Goal: Task Accomplishment & Management: Use online tool/utility

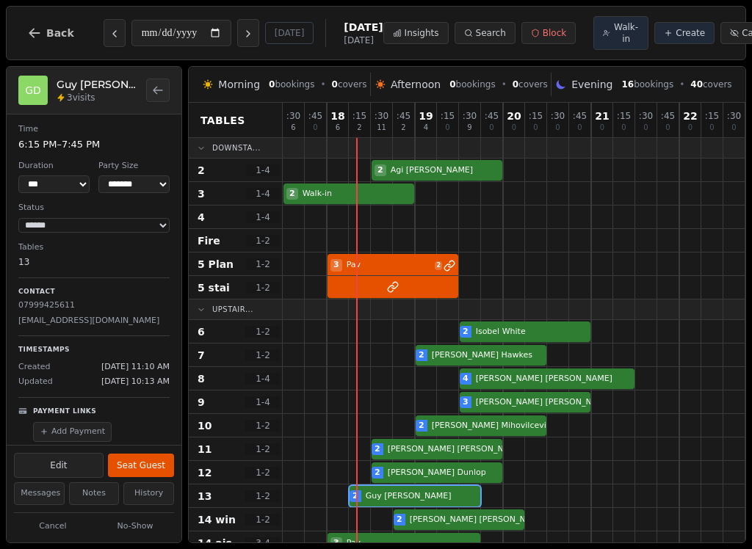
select select "****"
select select "*"
click at [145, 473] on button "Seat Guest" at bounding box center [141, 465] width 66 height 23
select select "******"
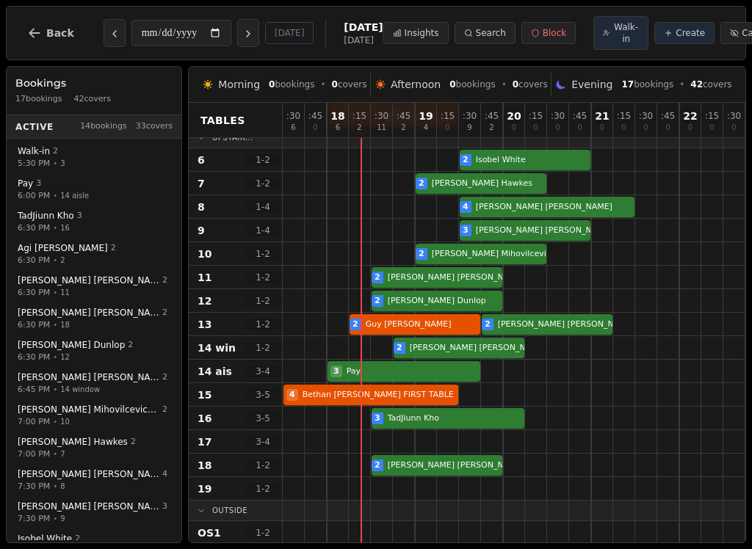
scroll to position [173, 0]
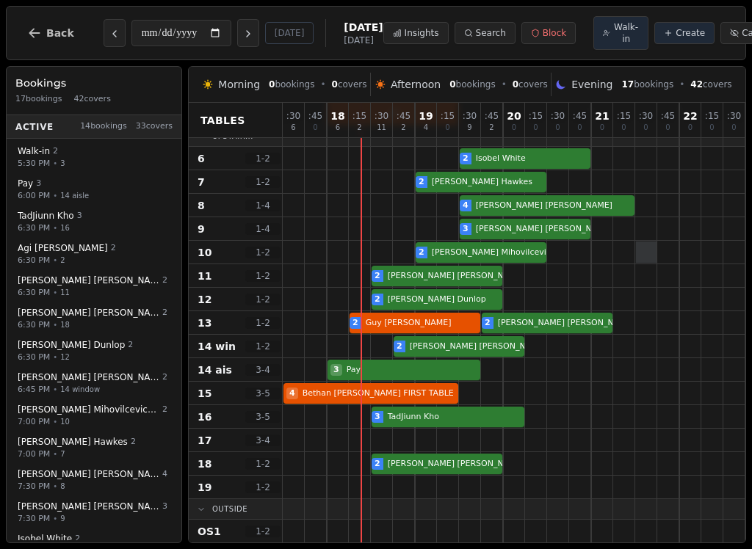
click at [650, 261] on div at bounding box center [646, 252] width 21 height 21
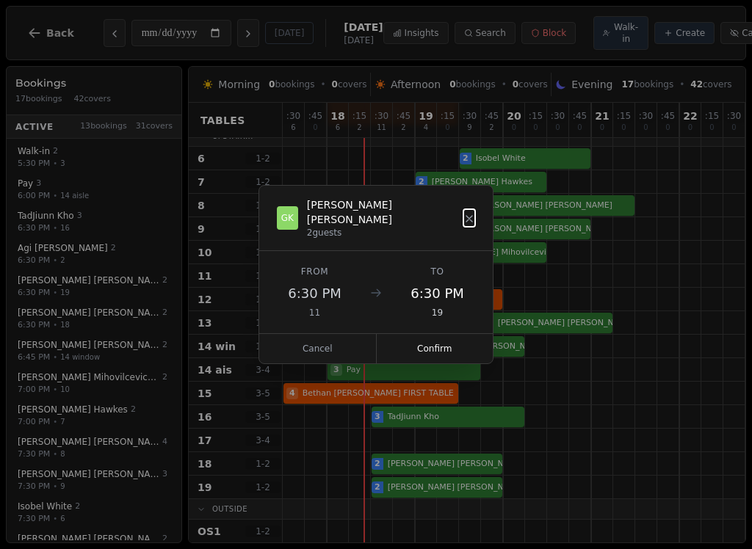
click at [310, 347] on button "Cancel" at bounding box center [317, 348] width 117 height 29
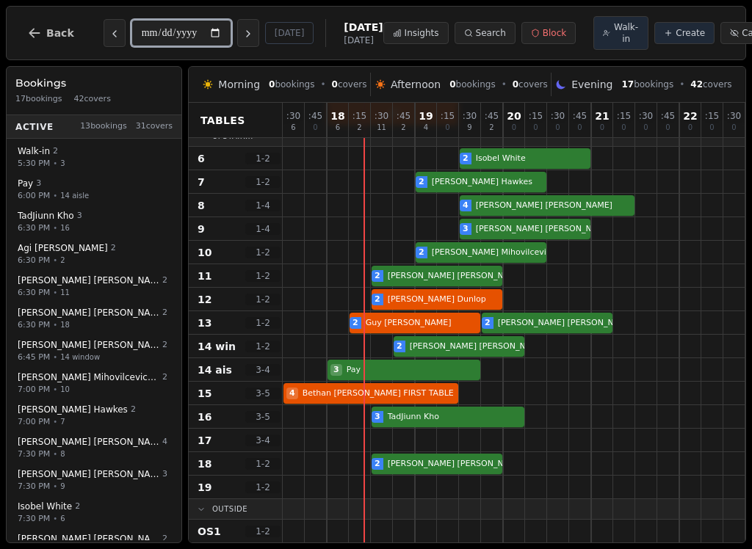
click at [169, 43] on input "**********" at bounding box center [181, 33] width 100 height 26
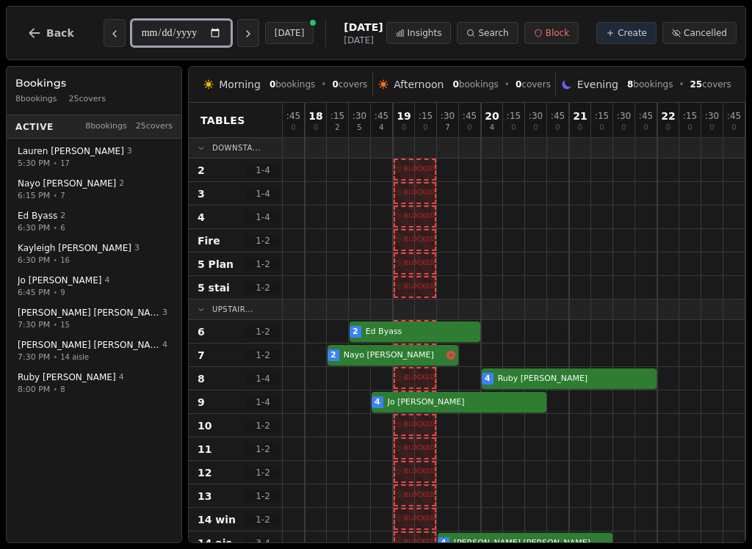
scroll to position [0, 22]
click at [115, 37] on icon "Previous day" at bounding box center [115, 34] width 12 height 12
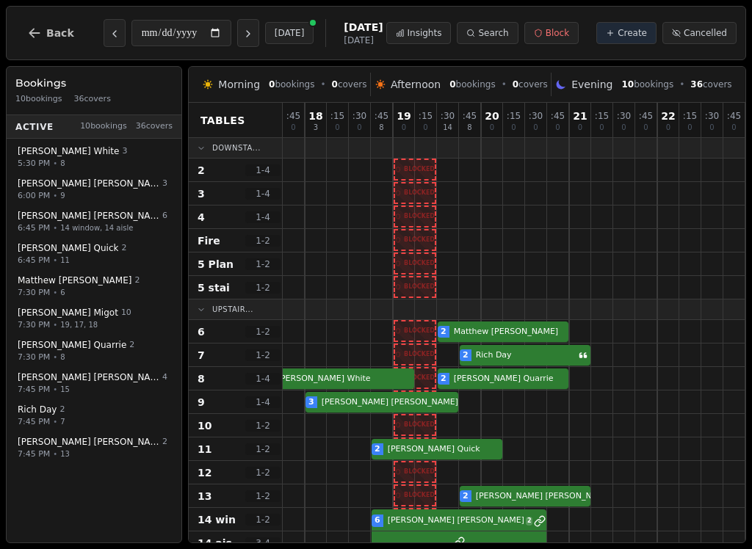
click at [114, 35] on icon "Previous day" at bounding box center [115, 34] width 12 height 12
type input "**********"
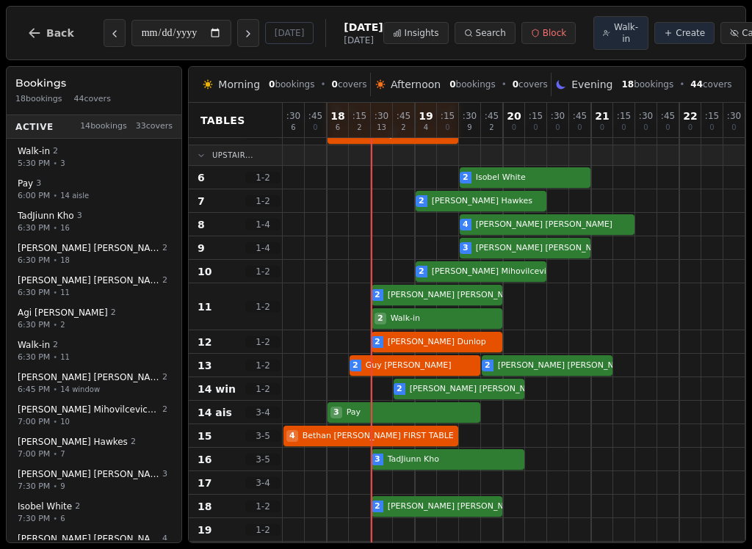
scroll to position [155, 0]
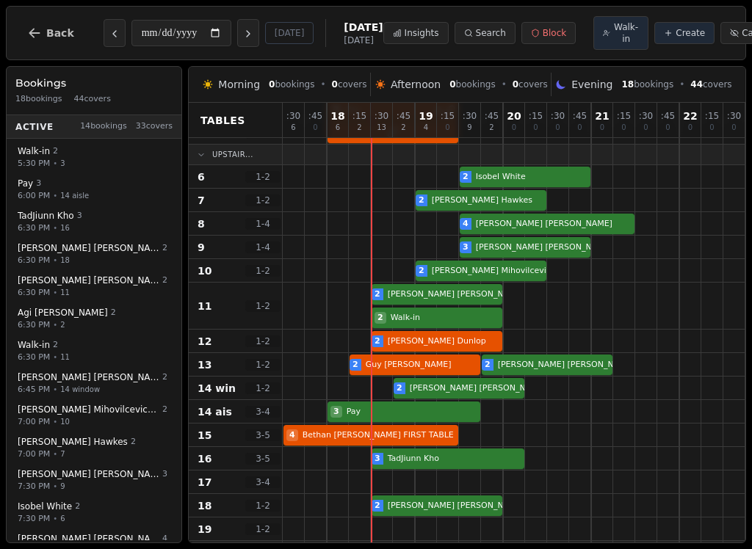
select select "****"
select select "*"
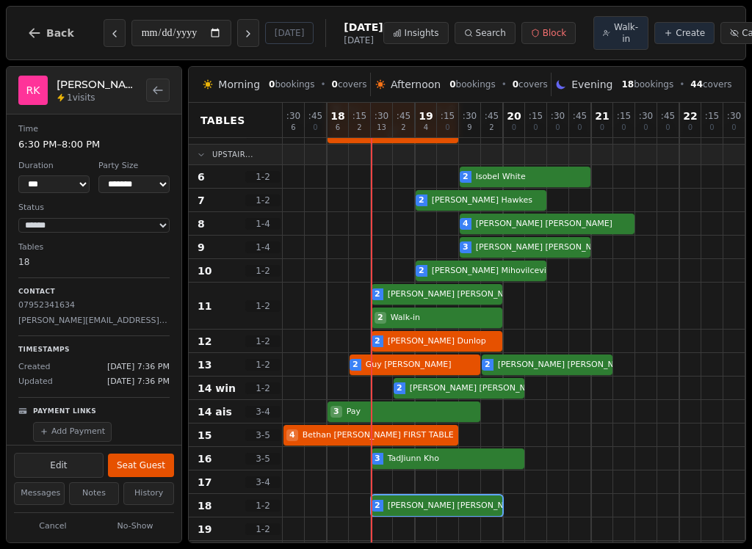
click at [156, 459] on button "Seat Guest" at bounding box center [141, 465] width 66 height 23
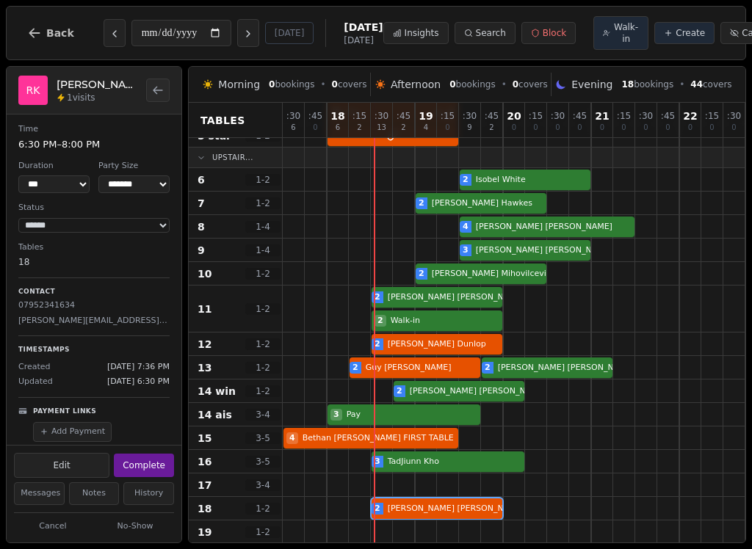
scroll to position [150, 0]
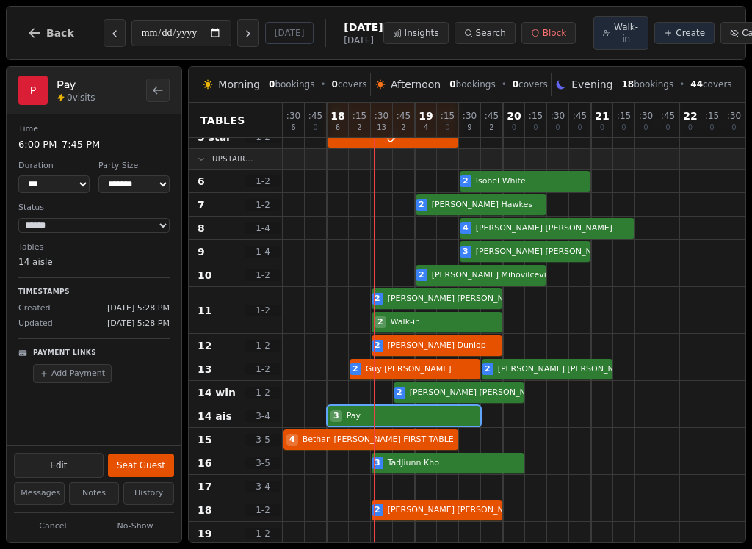
click at [431, 419] on div "3 Pay" at bounding box center [536, 415] width 507 height 23
click at [66, 476] on button "Edit" at bounding box center [59, 465] width 90 height 25
select select "*"
select select "****"
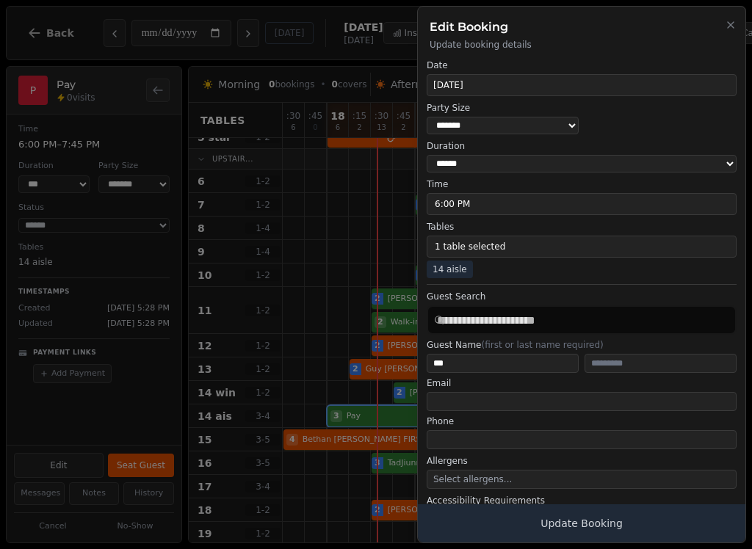
click at [741, 21] on div "Edit Booking Update booking details" at bounding box center [581, 29] width 327 height 44
click at [729, 37] on div "Edit Booking Update booking details" at bounding box center [581, 29] width 327 height 44
click at [725, 16] on button "Close" at bounding box center [731, 24] width 12 height 18
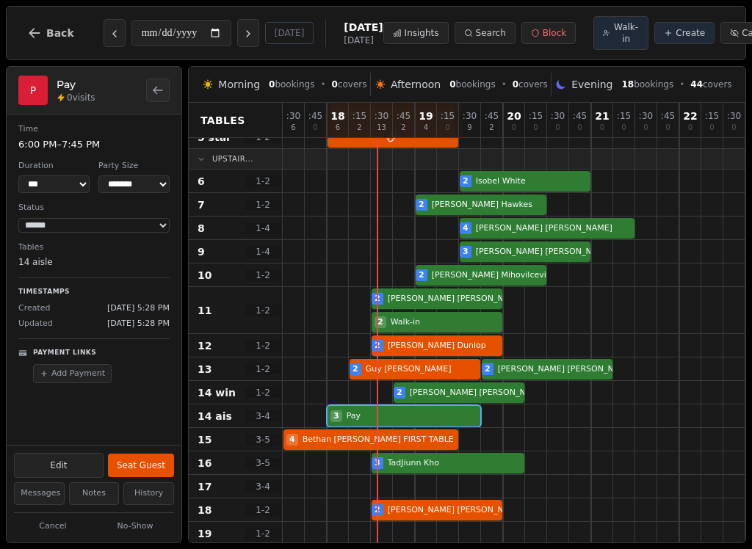
click at [741, 28] on button "Cancelled" at bounding box center [757, 33] width 74 height 22
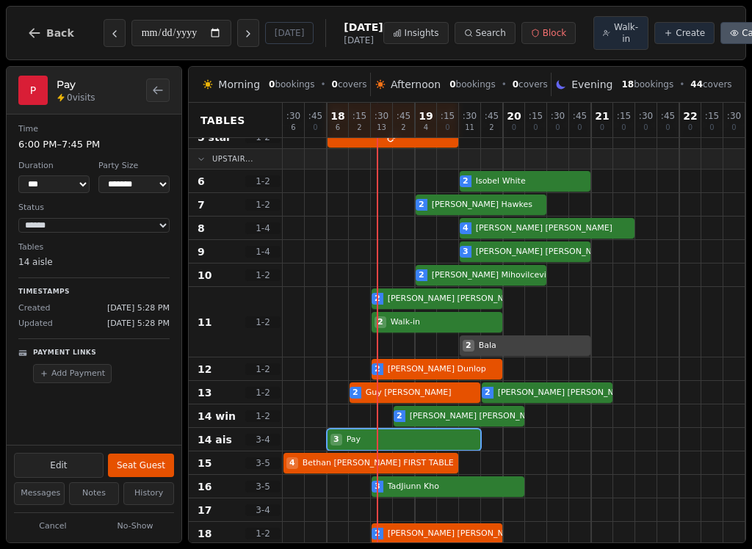
click at [401, 440] on div "3 Pay" at bounding box center [536, 439] width 507 height 23
click at [43, 496] on button "Messages" at bounding box center [39, 493] width 51 height 23
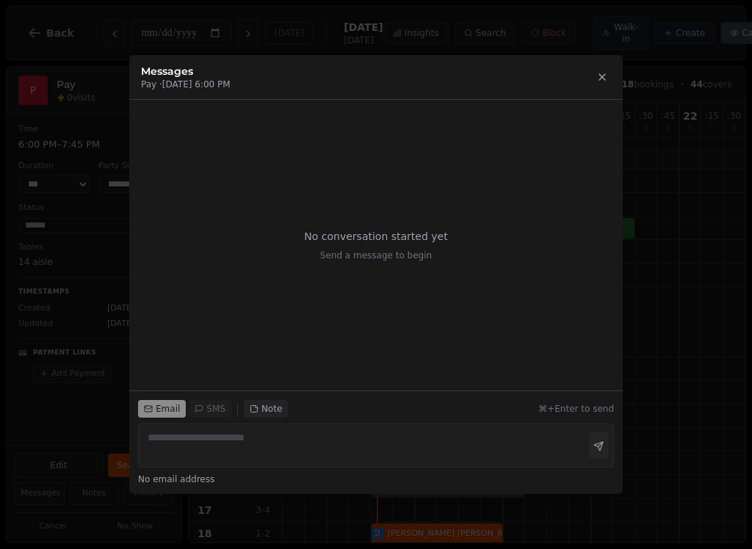
click at [609, 76] on button at bounding box center [602, 76] width 18 height 23
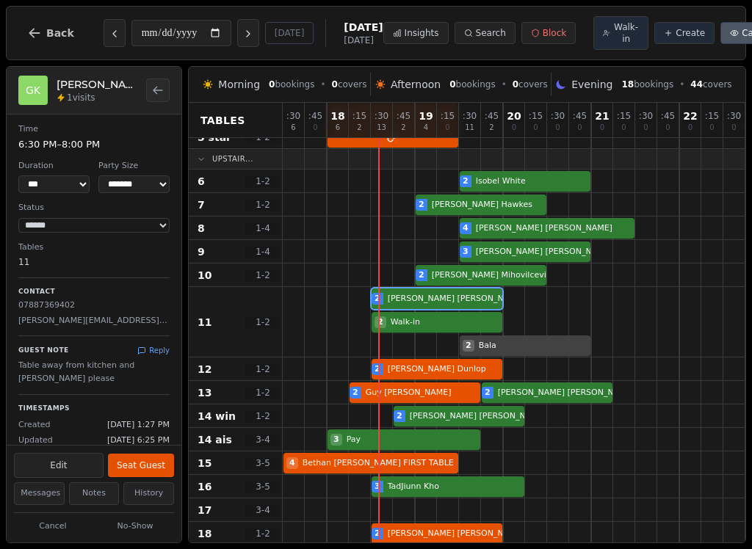
click at [704, 527] on div at bounding box center [712, 533] width 22 height 23
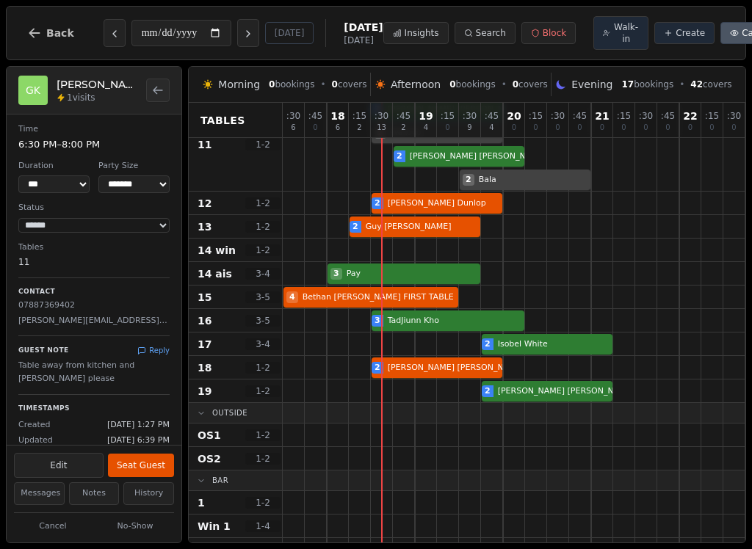
scroll to position [338, 0]
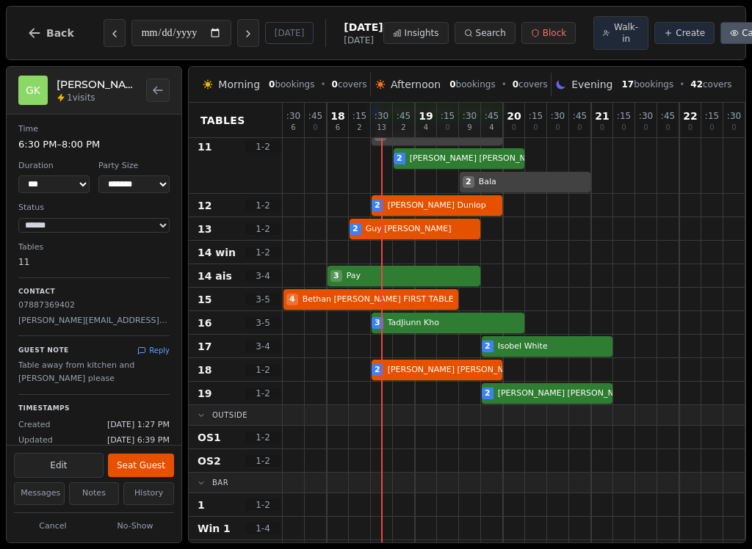
click at [414, 328] on div "3 TadJiunn Kho" at bounding box center [536, 322] width 507 height 23
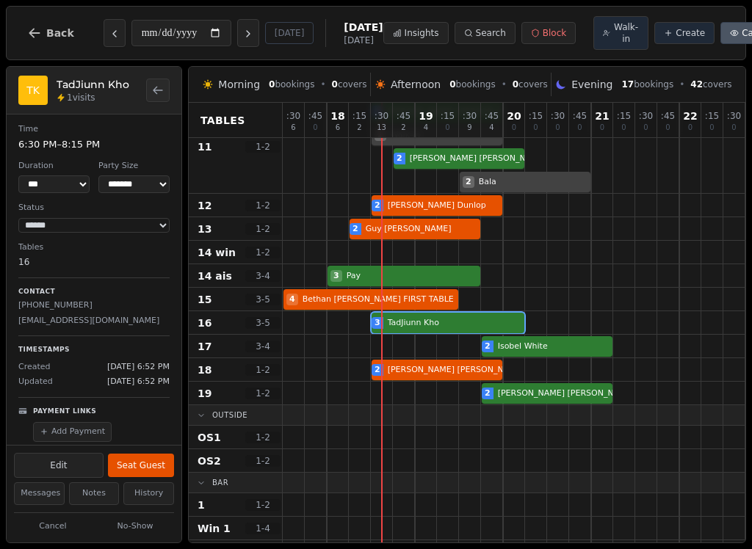
click at [149, 465] on button "Seat Guest" at bounding box center [141, 465] width 66 height 23
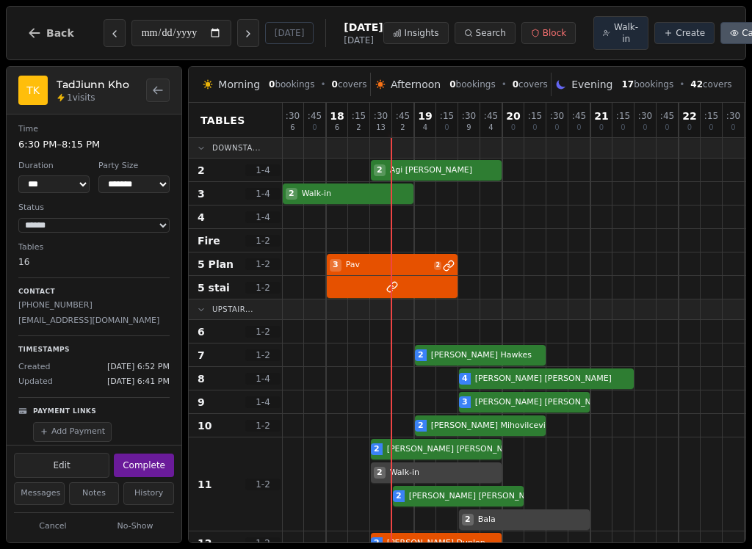
scroll to position [0, 1]
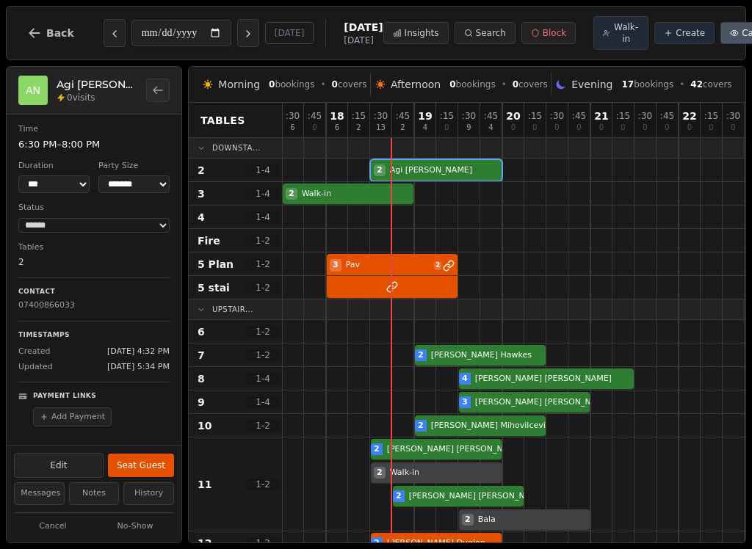
click at [454, 175] on div "2 [PERSON_NAME]" at bounding box center [535, 170] width 507 height 23
click at [419, 177] on div "2 [PERSON_NAME]" at bounding box center [535, 170] width 507 height 23
click at [150, 462] on button "Seat Guest" at bounding box center [141, 465] width 66 height 23
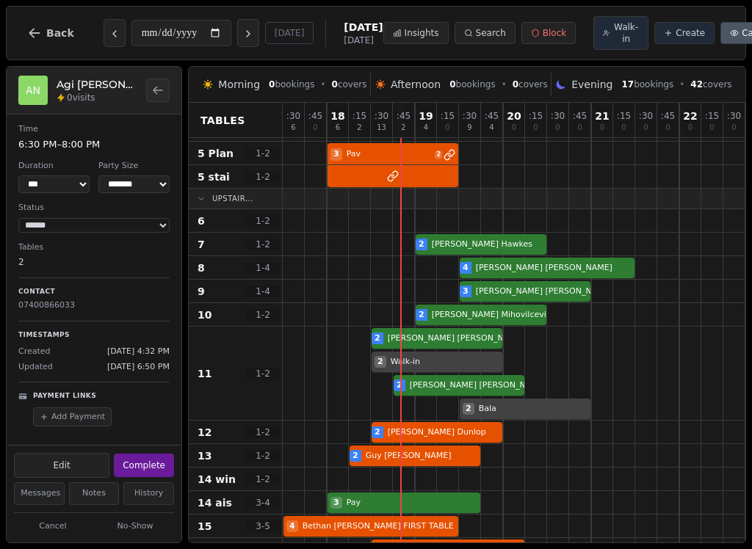
scroll to position [112, 0]
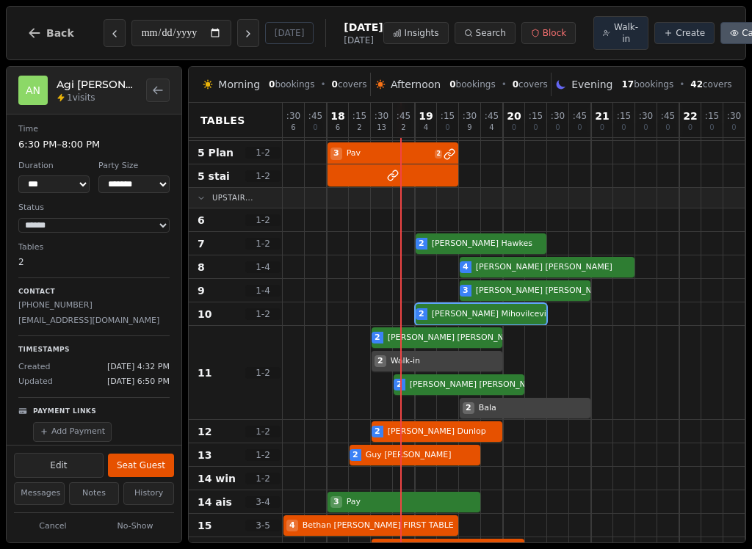
click at [479, 319] on div "2 [PERSON_NAME]" at bounding box center [536, 313] width 507 height 23
click at [150, 465] on button "Seat Guest" at bounding box center [141, 465] width 66 height 23
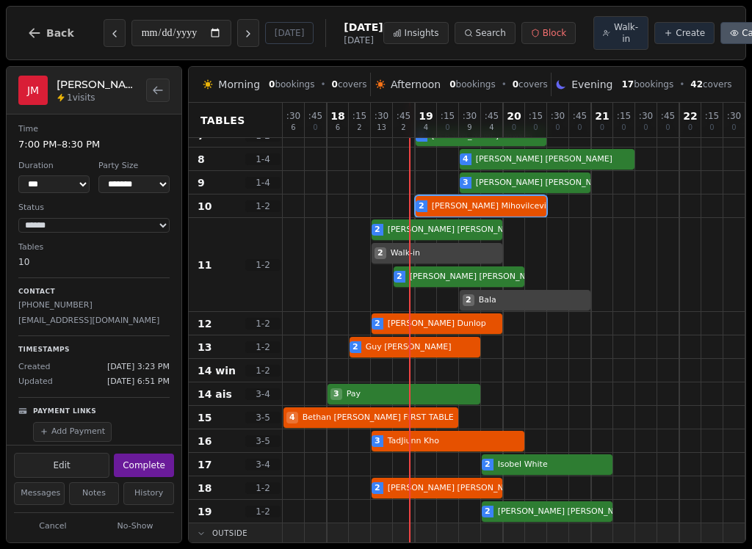
scroll to position [219, 0]
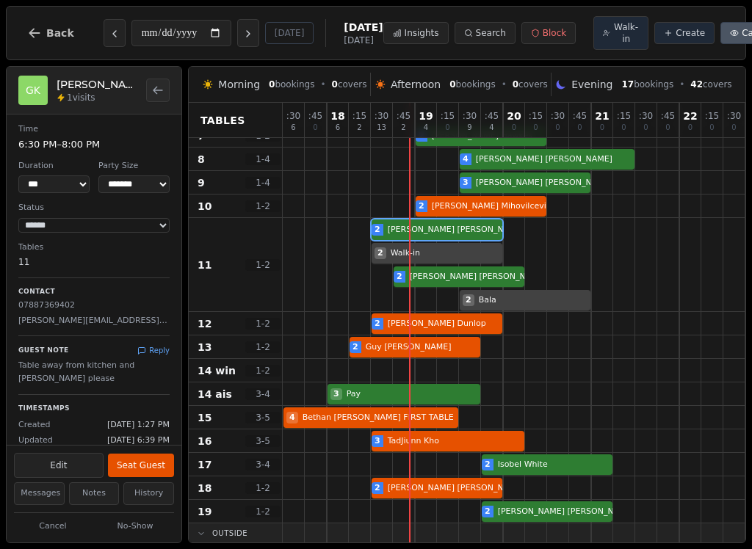
click at [146, 471] on button "Seat Guest" at bounding box center [141, 465] width 66 height 23
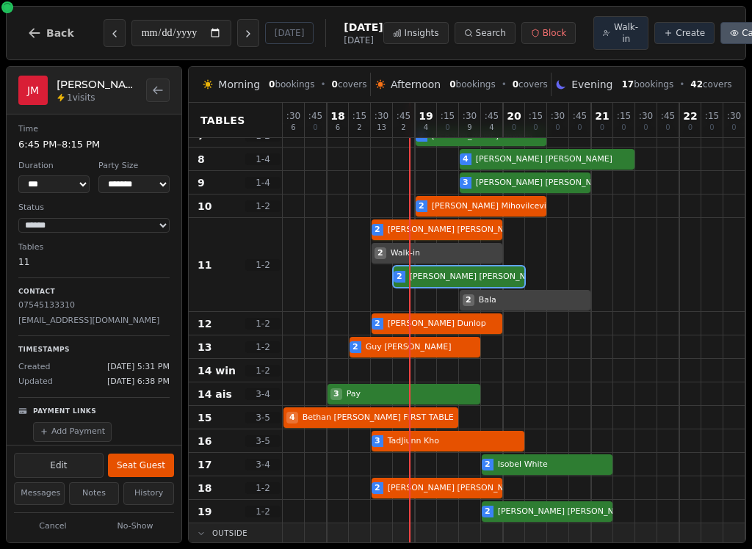
click at [464, 280] on div "2 [PERSON_NAME] 2 Walk-in 2 [PERSON_NAME] 2 Bala" at bounding box center [536, 265] width 507 height 94
click at [150, 467] on button "Seat Guest" at bounding box center [141, 465] width 66 height 23
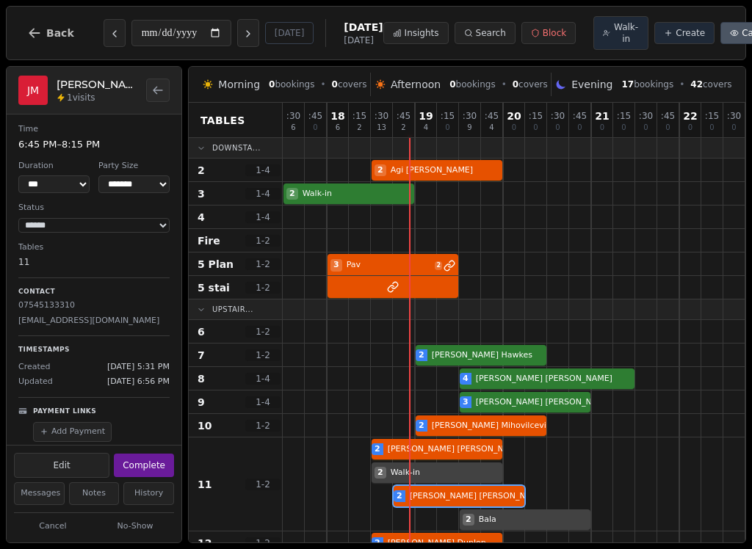
scroll to position [0, 0]
